Goal: Information Seeking & Learning: Find specific fact

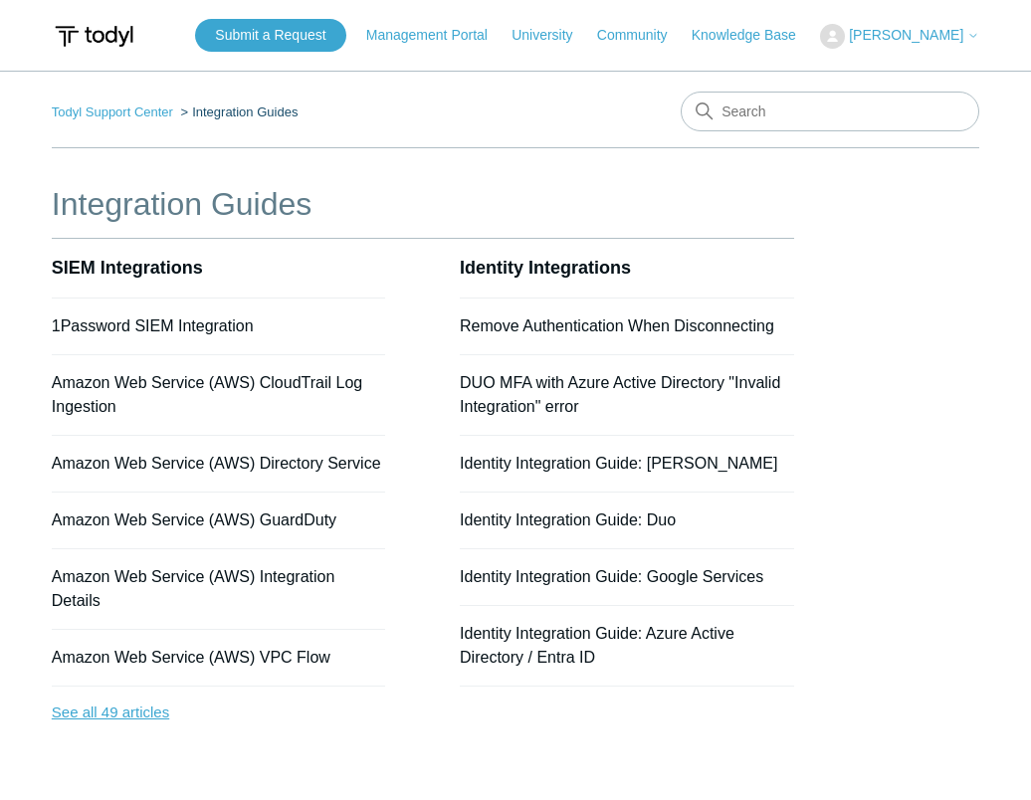
click at [125, 691] on link "See all 49 articles" at bounding box center [219, 713] width 334 height 53
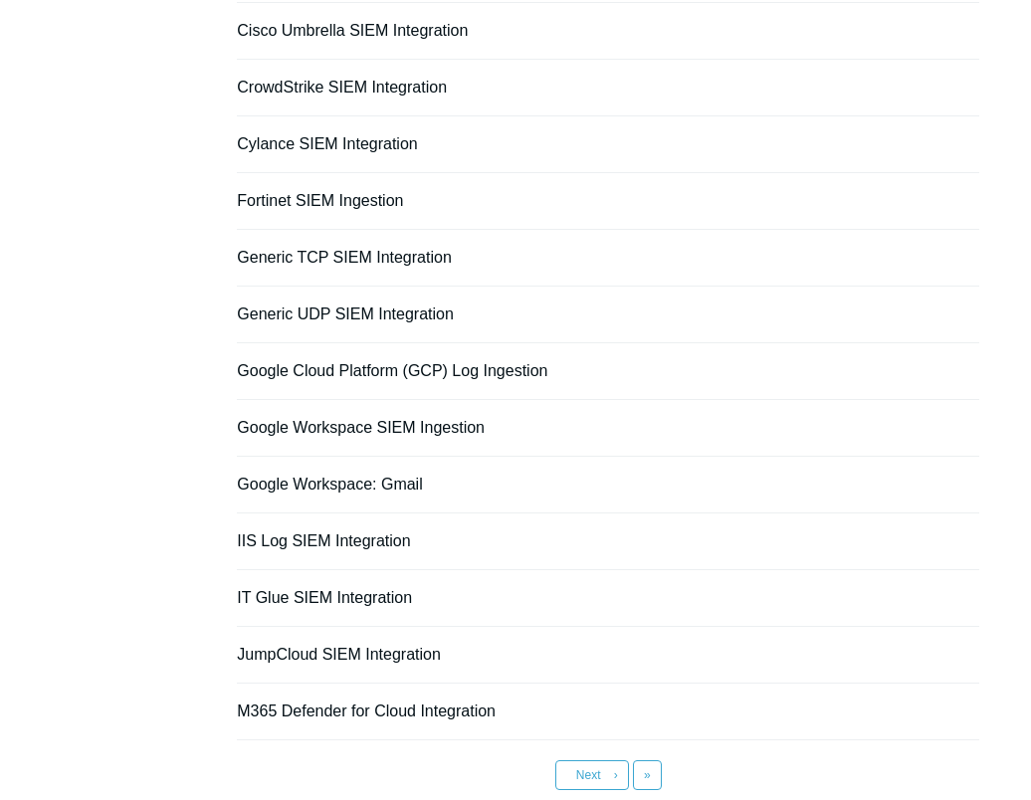
scroll to position [1349, 0]
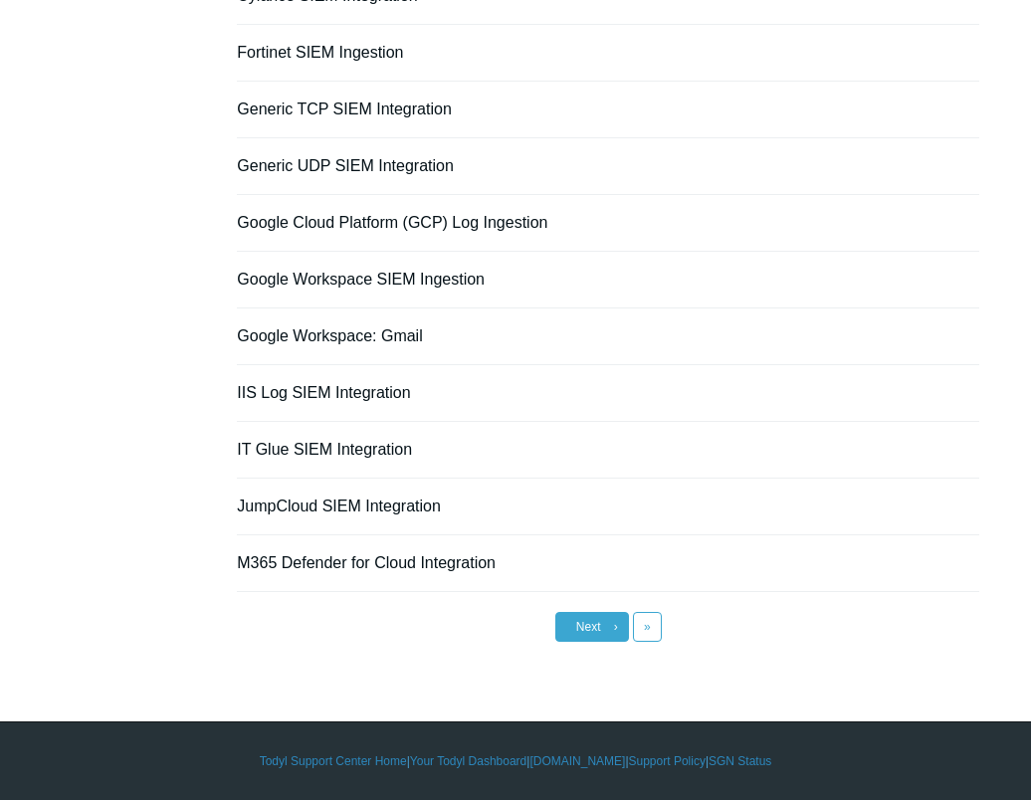
click at [604, 628] on link "Next ›" at bounding box center [592, 627] width 74 height 30
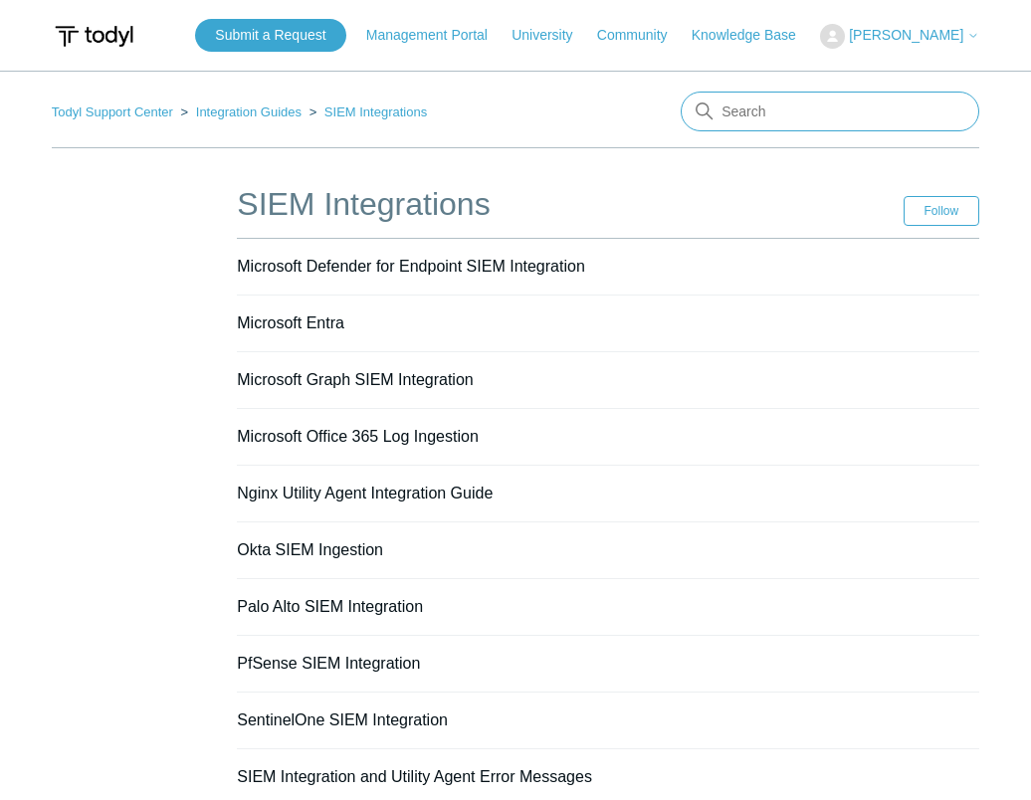
click at [763, 121] on input "Search" at bounding box center [830, 112] width 299 height 40
type input "ninja"
